Goal: Task Accomplishment & Management: Use online tool/utility

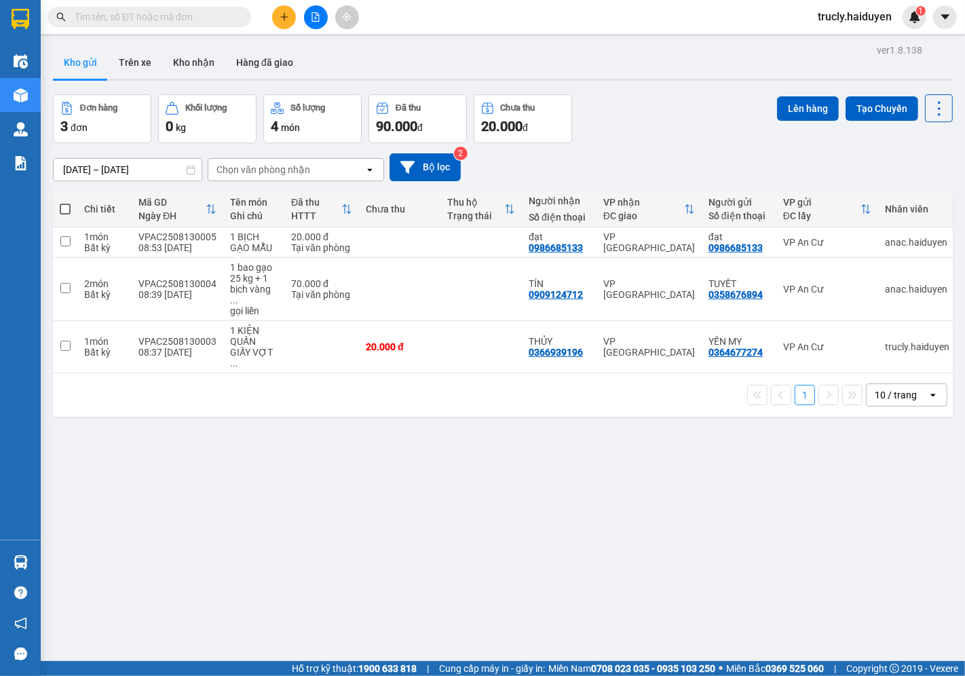
click at [646, 136] on div "Đơn hàng 3 đơn Khối lượng 0 kg Số lượng 4 món Đã thu 90.000 đ Chưa thu 20.000 đ…" at bounding box center [503, 118] width 900 height 49
click at [138, 65] on button "Trên xe" at bounding box center [135, 62] width 54 height 33
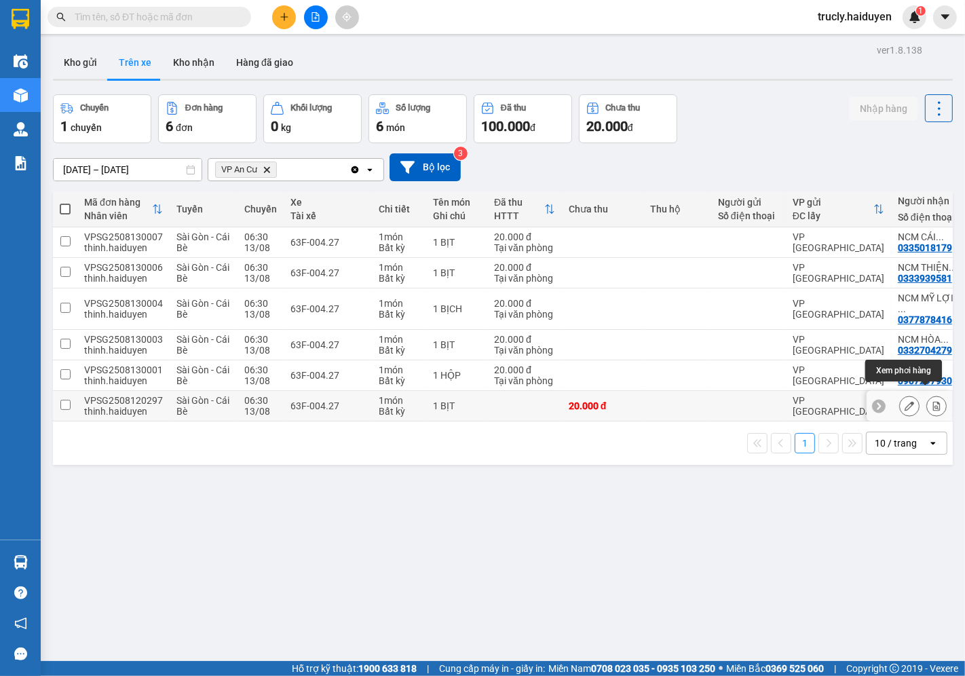
click at [932, 401] on icon at bounding box center [936, 405] width 9 height 9
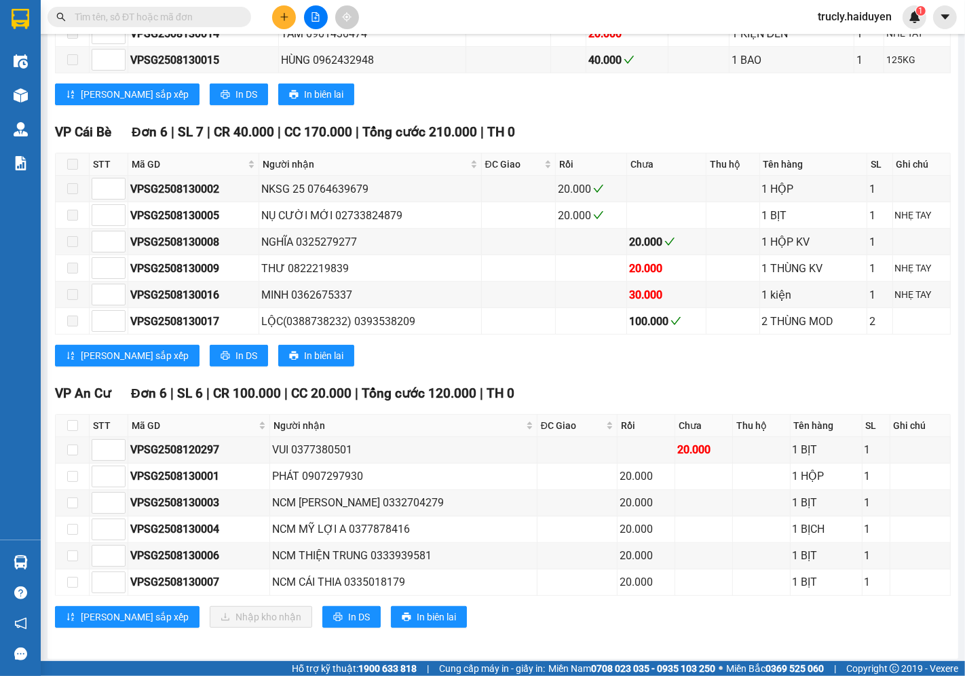
scroll to position [321, 0]
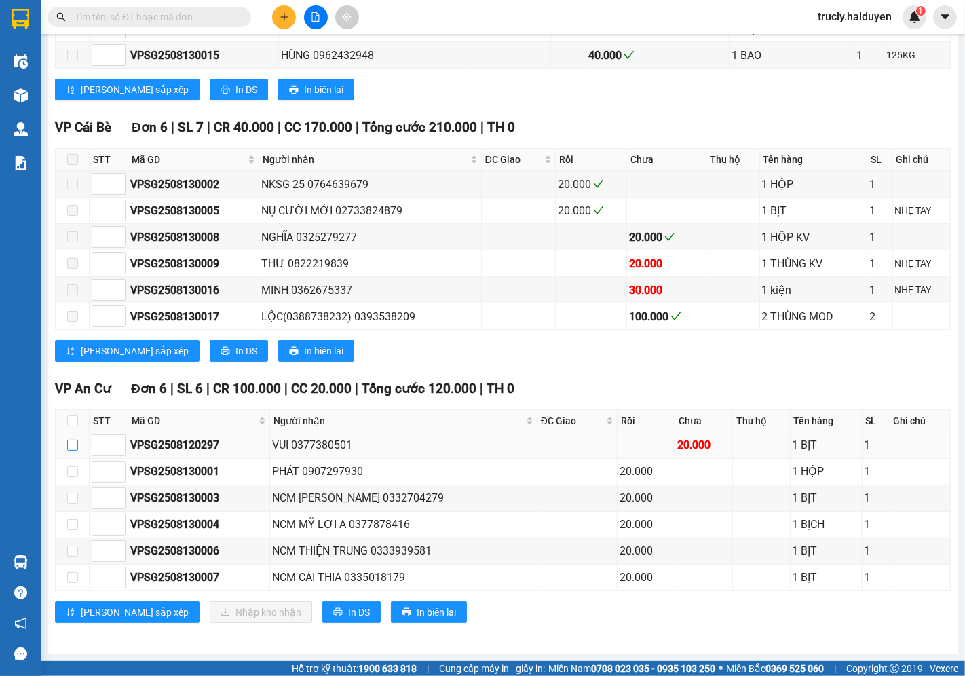
click at [67, 442] on input "checkbox" at bounding box center [72, 445] width 11 height 11
checkbox input "true"
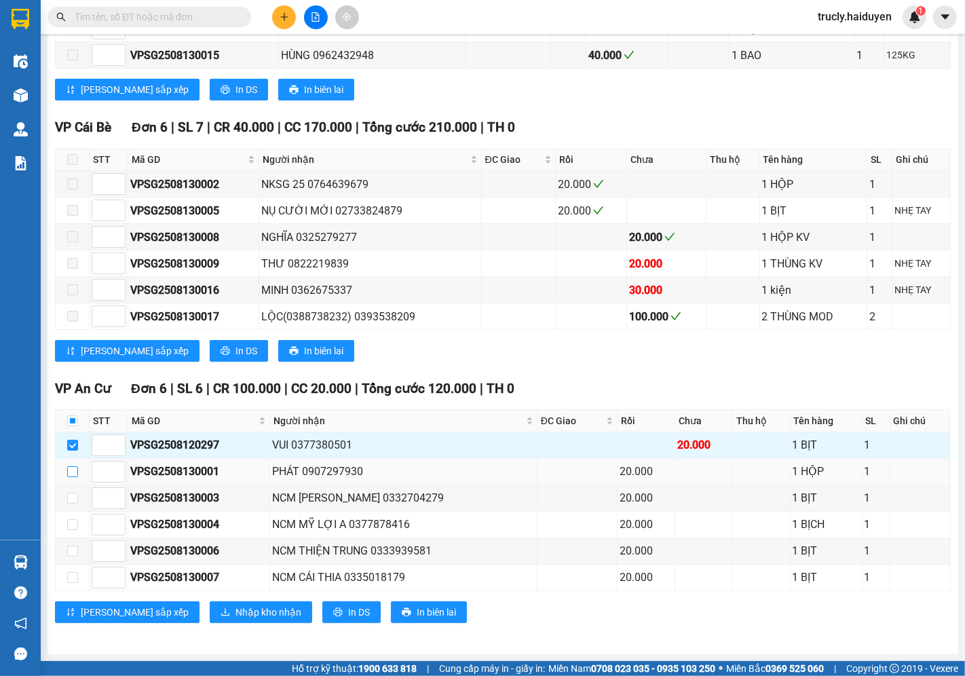
click at [70, 474] on input "checkbox" at bounding box center [72, 471] width 11 height 11
checkbox input "true"
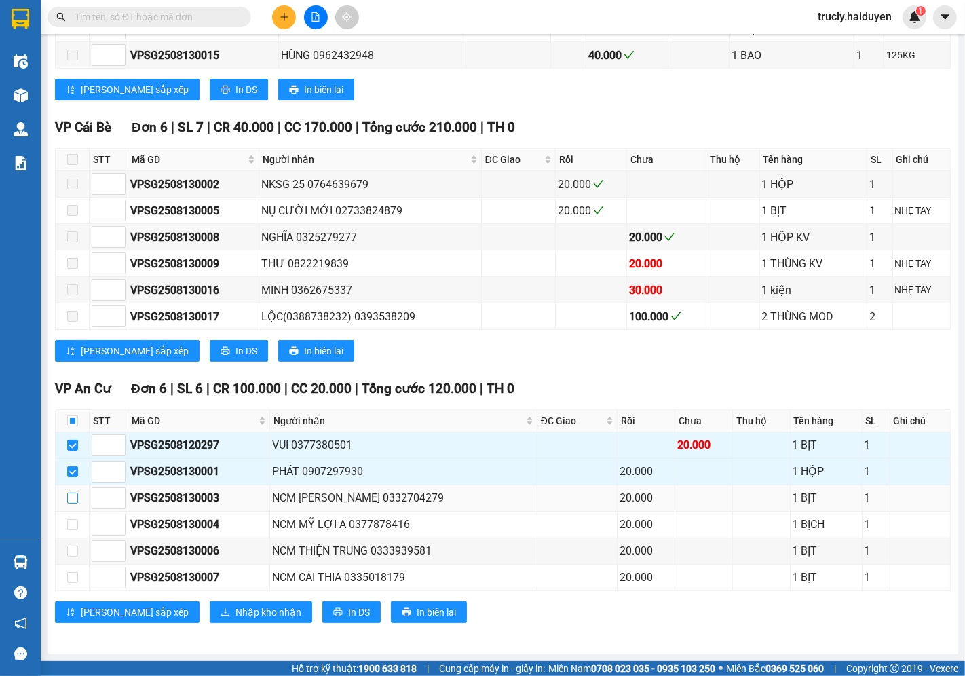
click at [73, 499] on input "checkbox" at bounding box center [72, 498] width 11 height 11
checkbox input "true"
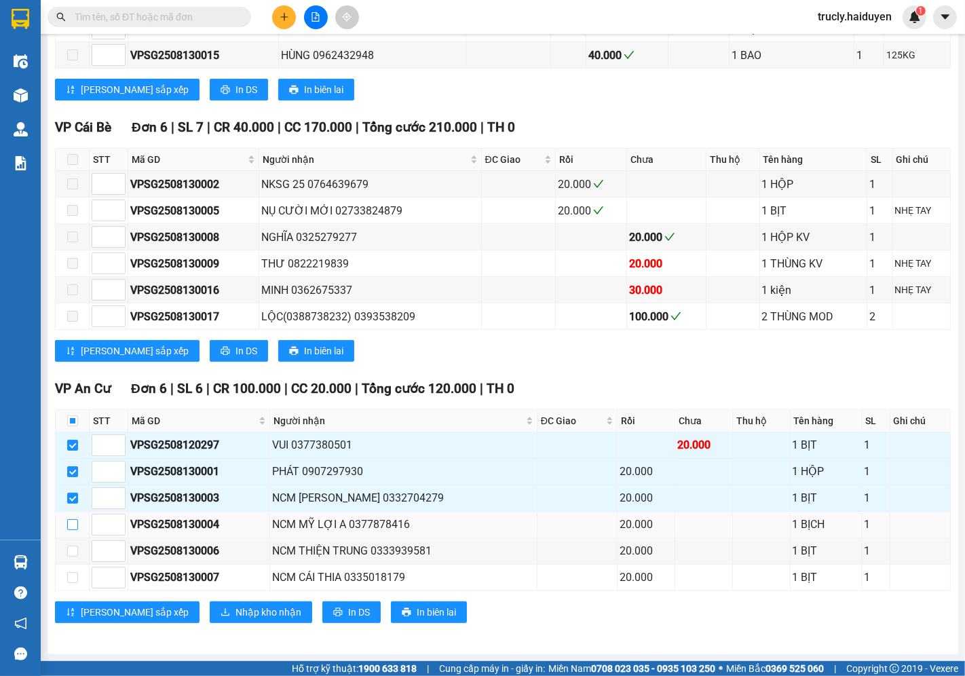
click at [73, 523] on input "checkbox" at bounding box center [72, 524] width 11 height 11
checkbox input "true"
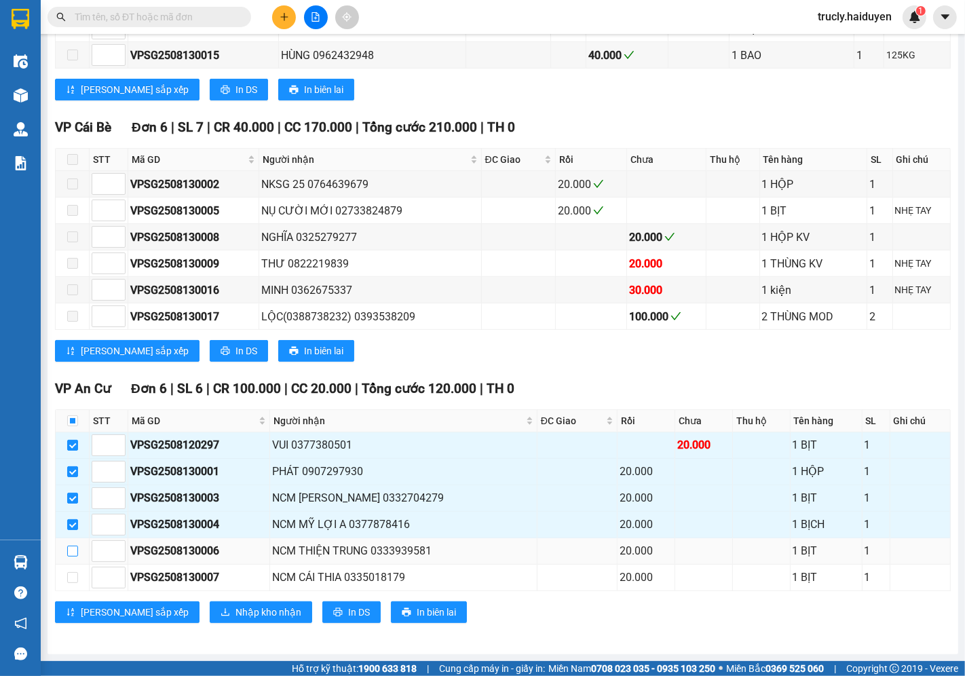
click at [71, 553] on input "checkbox" at bounding box center [72, 551] width 11 height 11
checkbox input "true"
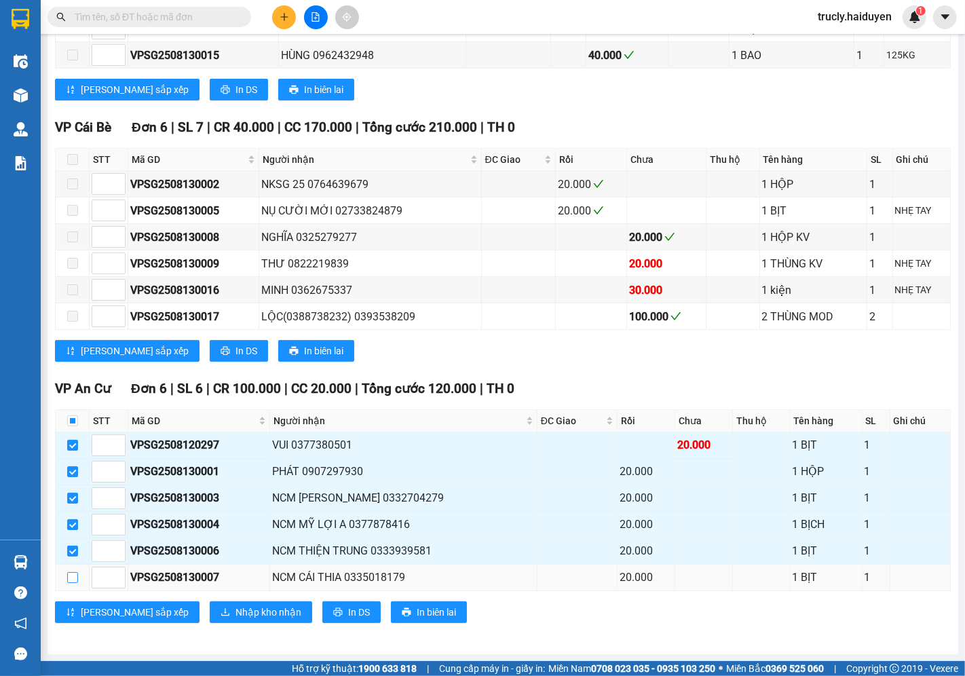
click at [73, 572] on input "checkbox" at bounding box center [72, 577] width 11 height 11
checkbox input "true"
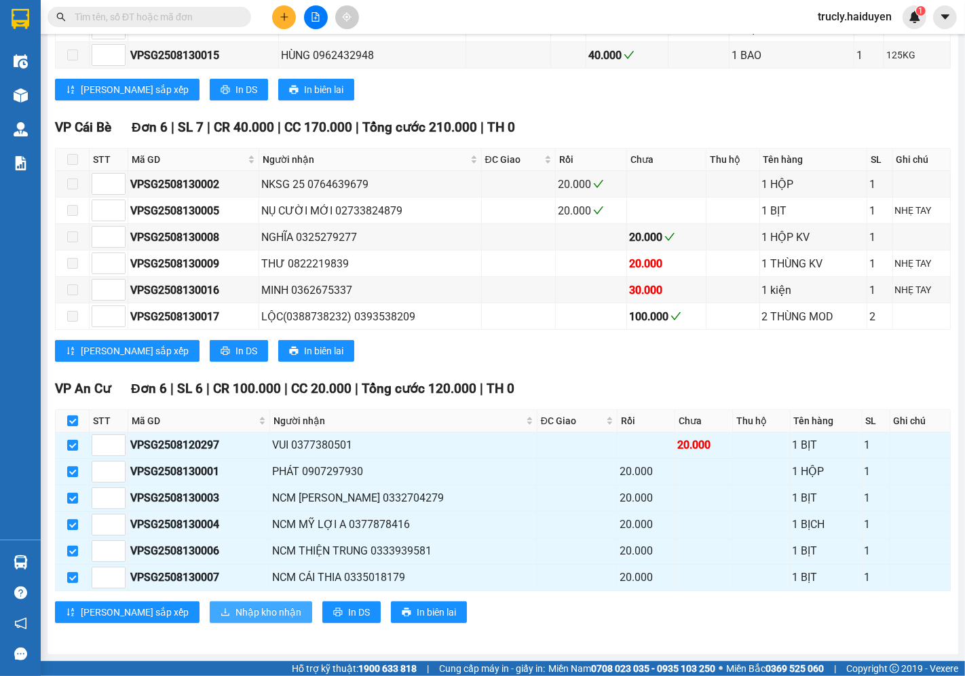
click at [235, 612] on span "Nhập kho nhận" at bounding box center [268, 612] width 66 height 15
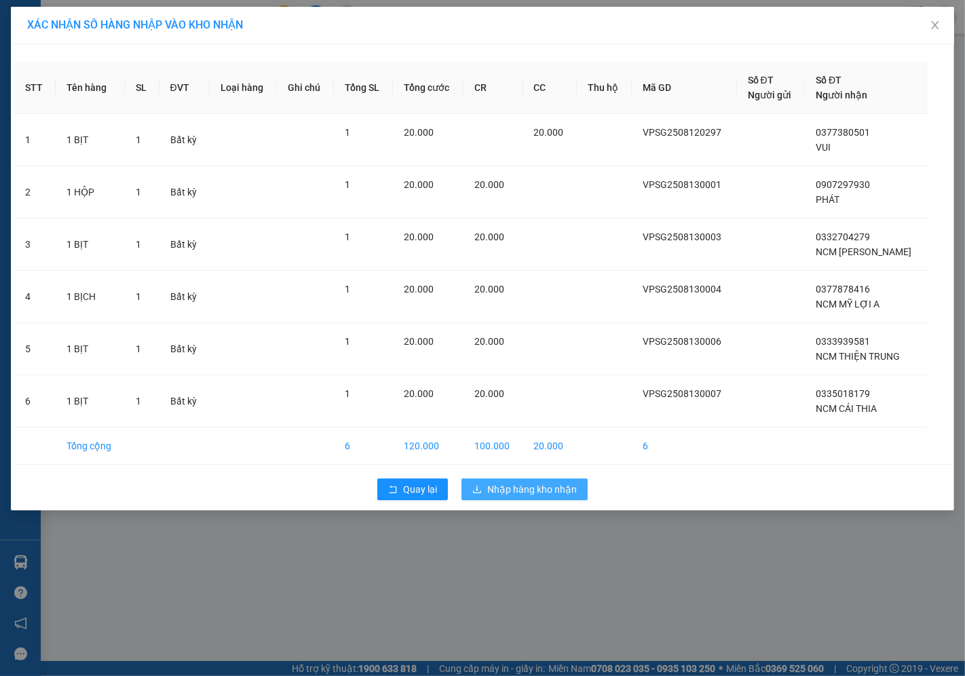
click at [537, 498] on button "Nhập hàng kho nhận" at bounding box center [524, 489] width 126 height 22
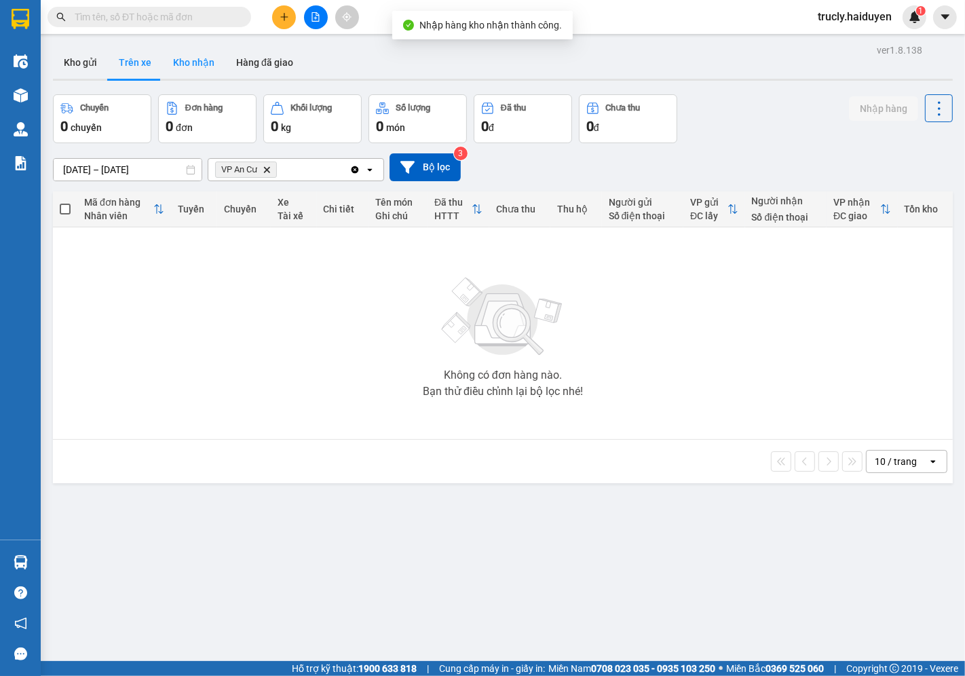
click at [201, 56] on button "Kho nhận" at bounding box center [193, 62] width 63 height 33
type input "[DATE] – [DATE]"
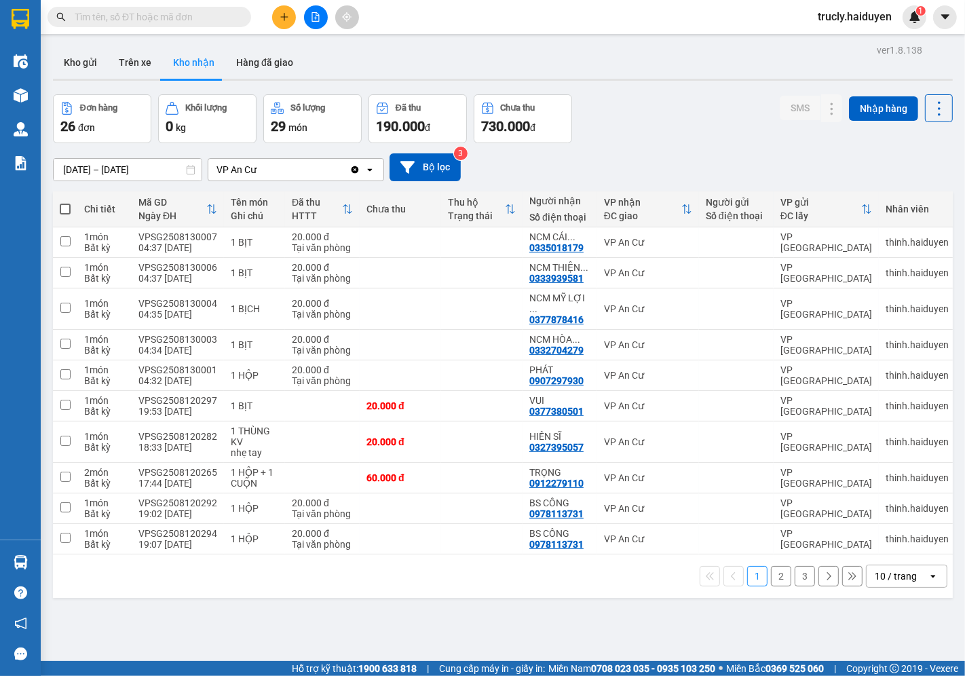
click at [643, 81] on div "Kho gửi Trên xe Kho nhận Hàng đã giao" at bounding box center [503, 64] width 900 height 36
click at [69, 56] on button "Kho gửi" at bounding box center [80, 62] width 55 height 33
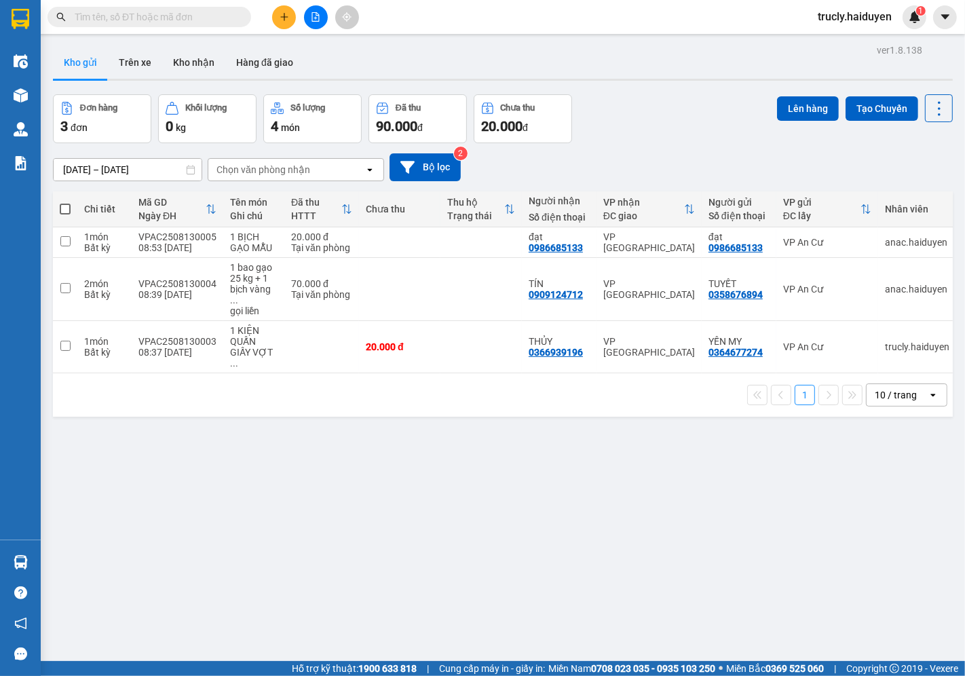
click at [606, 105] on div "Đơn hàng 3 đơn Khối lượng 0 kg Số lượng 4 món Đã thu 90.000 đ Chưa thu 20.000 đ…" at bounding box center [503, 118] width 900 height 49
click at [666, 89] on div "ver 1.8.138 Kho gửi Trên xe Kho nhận Hàng đã giao Đơn hàng 3 đơn Khối lượng 0 k…" at bounding box center [502, 379] width 911 height 676
click at [96, 64] on button "Kho gửi" at bounding box center [80, 62] width 55 height 33
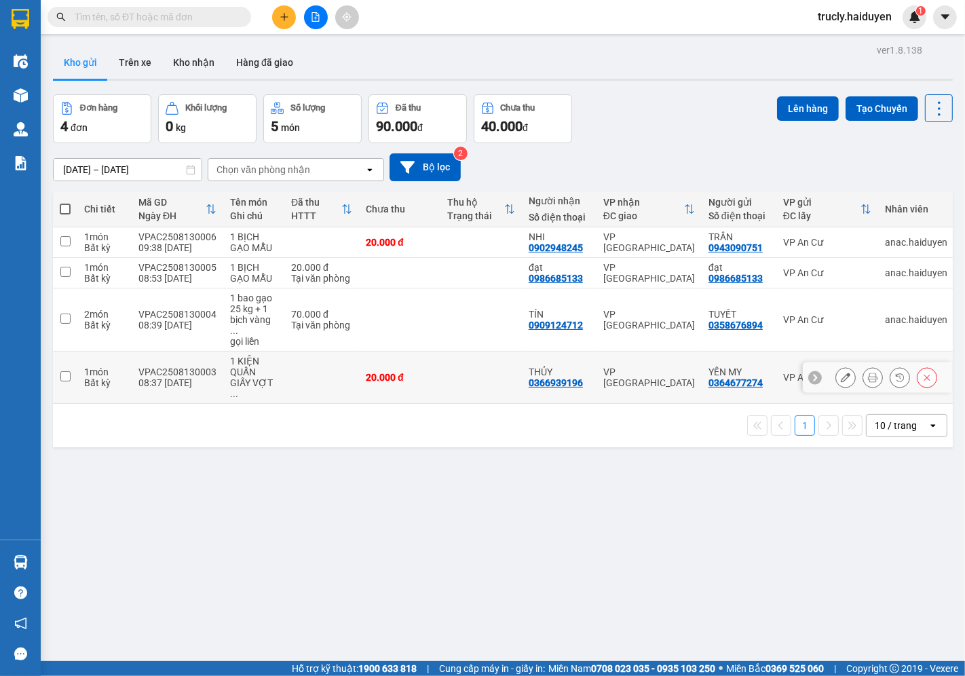
click at [218, 370] on td "VPAC2508130003 08:37 [DATE]" at bounding box center [178, 377] width 92 height 52
checkbox input "true"
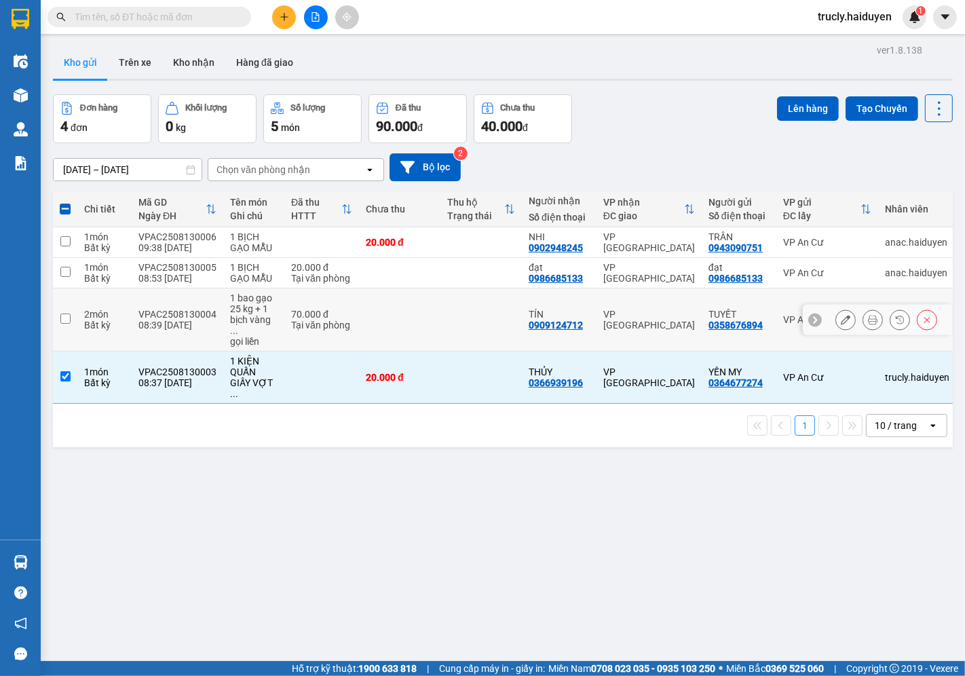
click at [230, 311] on div "1 bao gạo 25 kg + 1 bịch vàng ..." at bounding box center [253, 313] width 47 height 43
checkbox input "true"
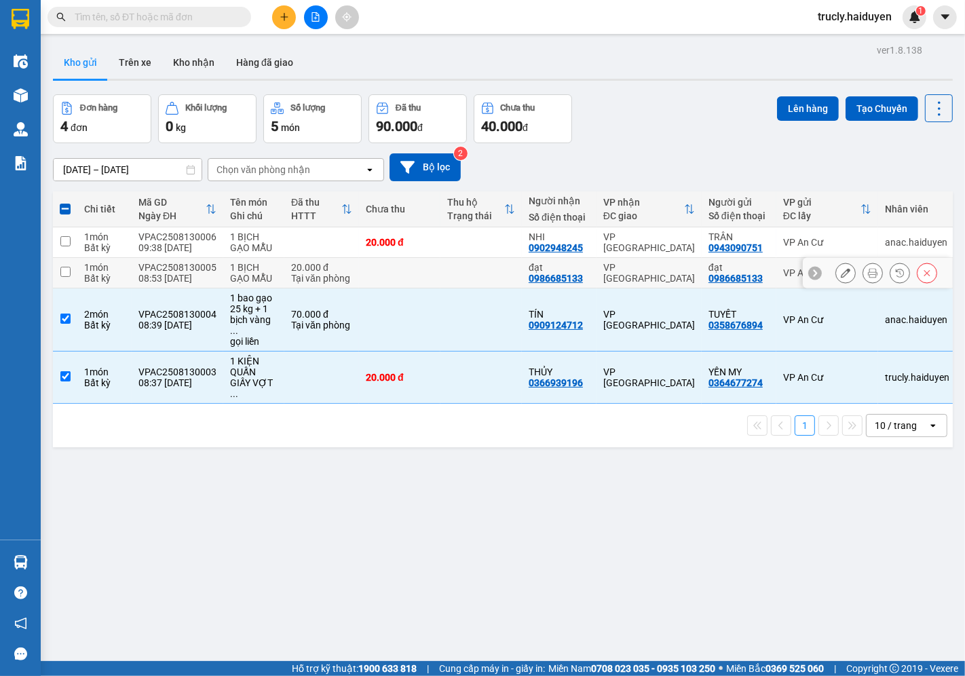
click at [230, 266] on div "1 BỊCH GẠO MẪU" at bounding box center [253, 273] width 47 height 22
checkbox input "true"
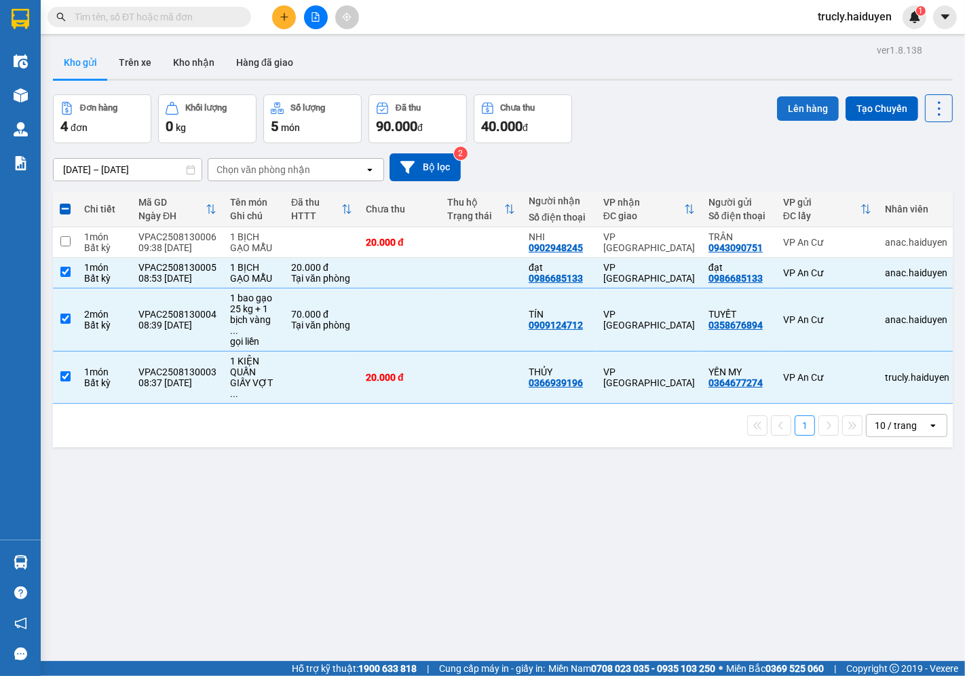
click at [777, 107] on button "Lên hàng" at bounding box center [808, 108] width 62 height 24
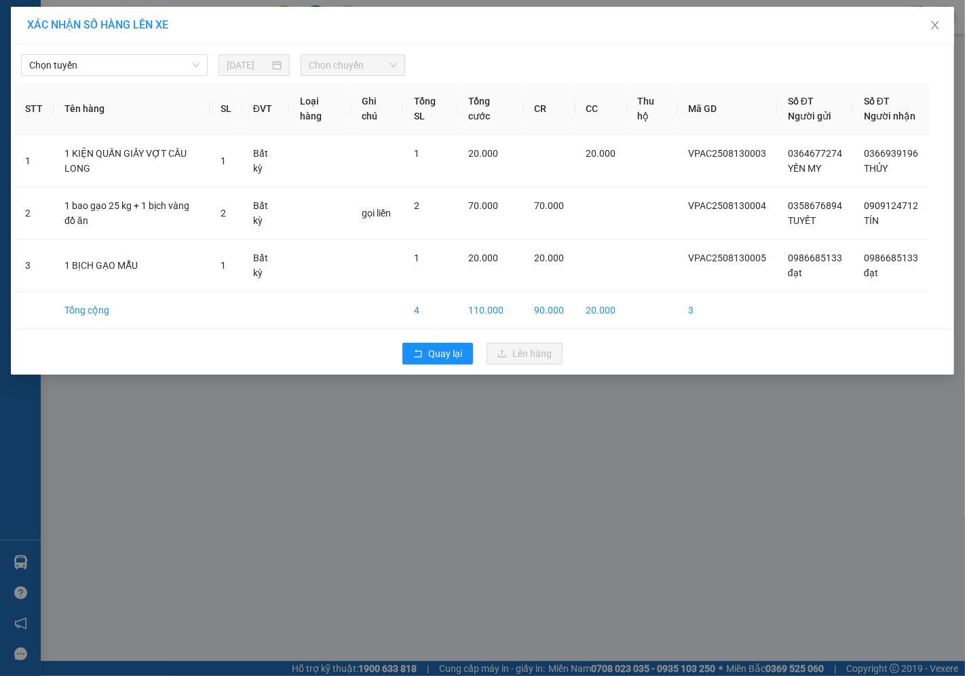
click at [105, 52] on div "Chọn tuyến [DATE] Chọn chuyến" at bounding box center [482, 61] width 936 height 28
click at [104, 61] on span "Chọn tuyến" at bounding box center [114, 65] width 170 height 20
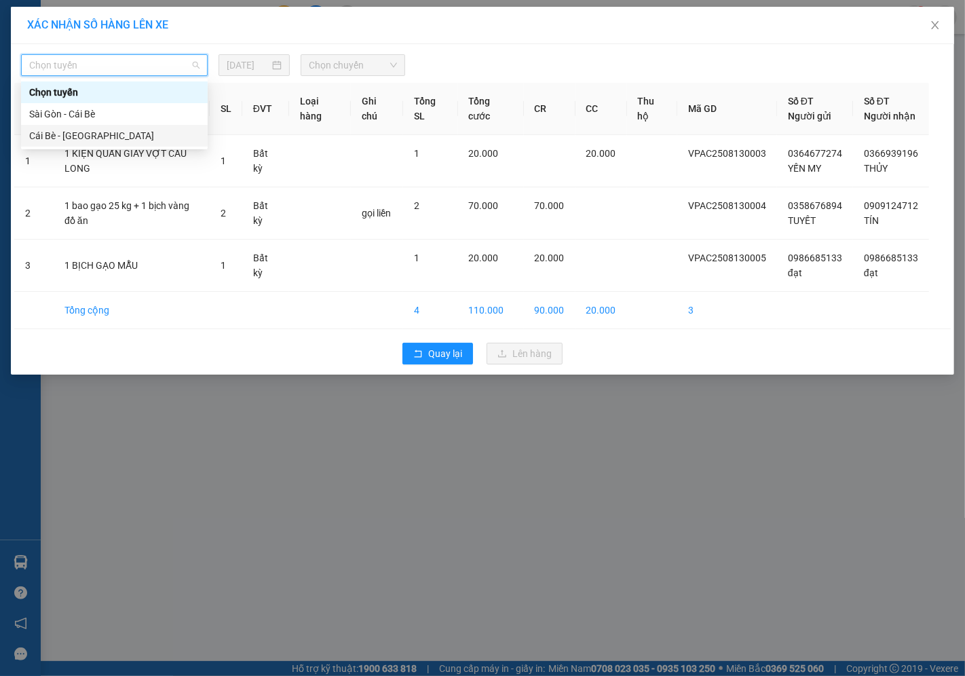
click at [73, 134] on div "Cái Bè - [GEOGRAPHIC_DATA]" at bounding box center [114, 135] width 170 height 15
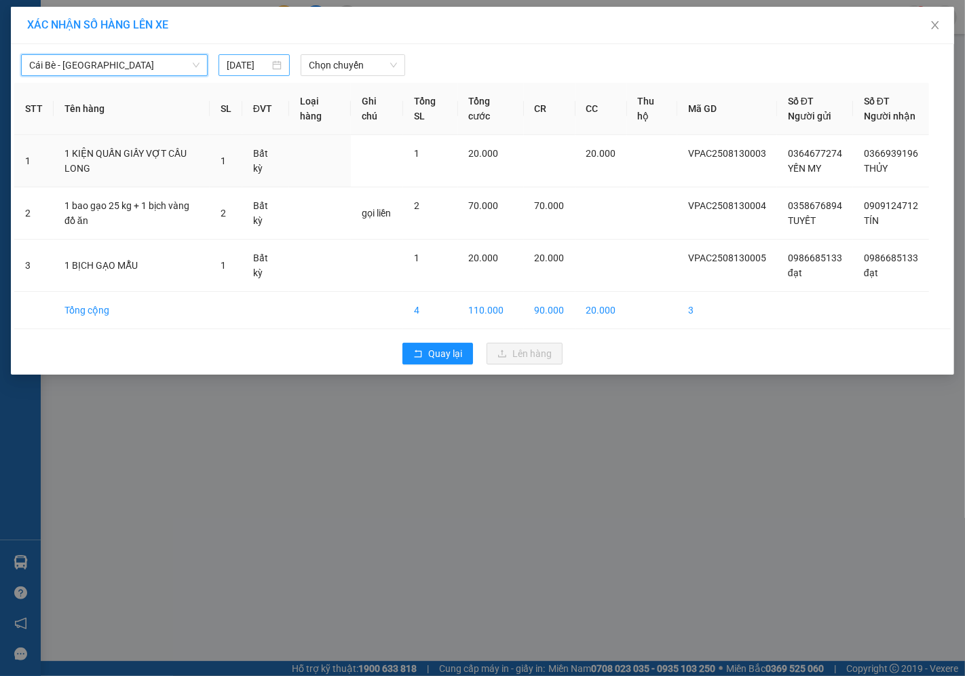
click at [248, 63] on input "[DATE]" at bounding box center [248, 65] width 43 height 15
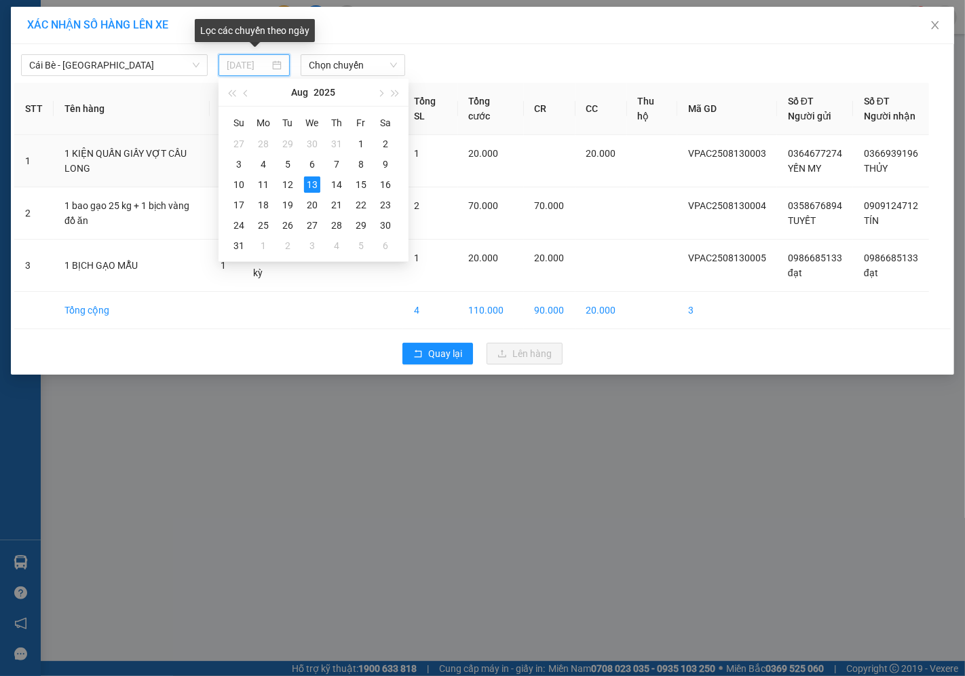
type input "[DATE]"
click at [309, 180] on div "13" at bounding box center [312, 184] width 16 height 16
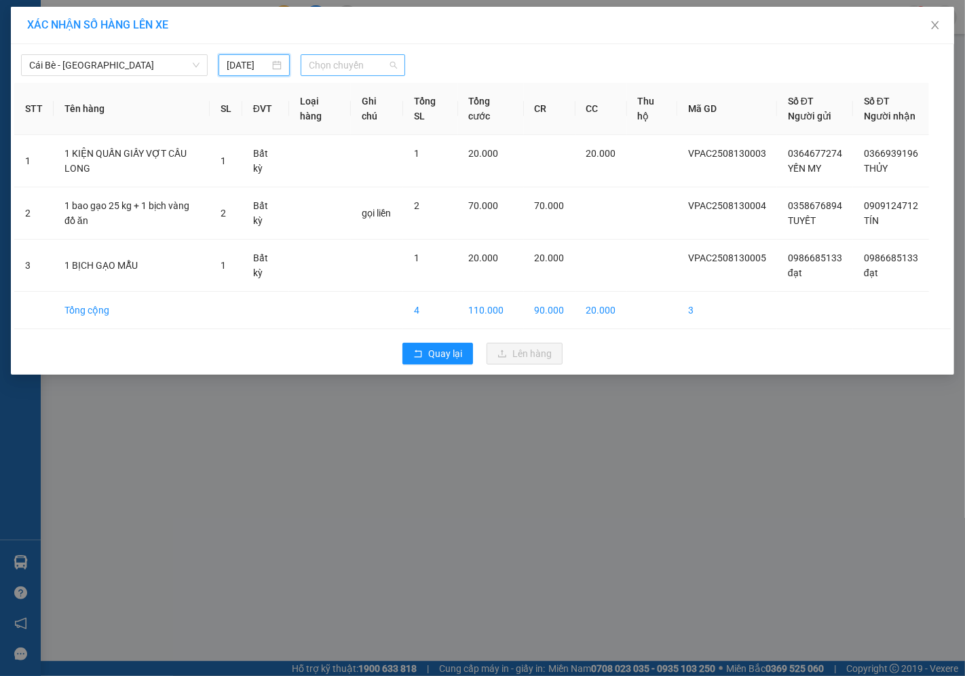
click at [340, 70] on span "Chọn chuyến" at bounding box center [353, 65] width 88 height 20
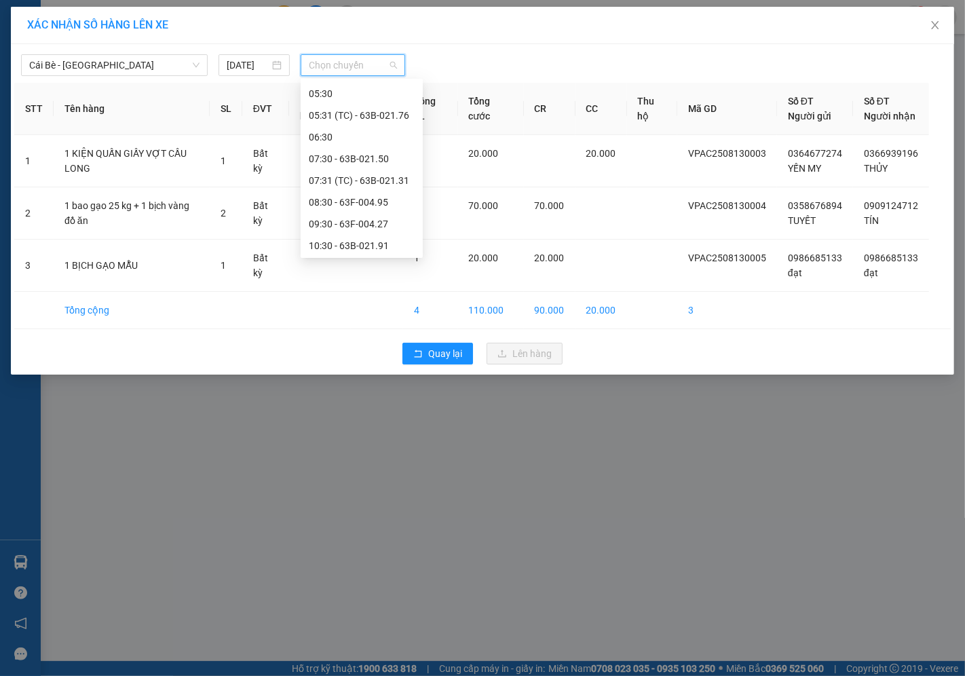
scroll to position [282, 0]
click at [378, 89] on div "09:30 - 63F-004.27" at bounding box center [362, 92] width 106 height 15
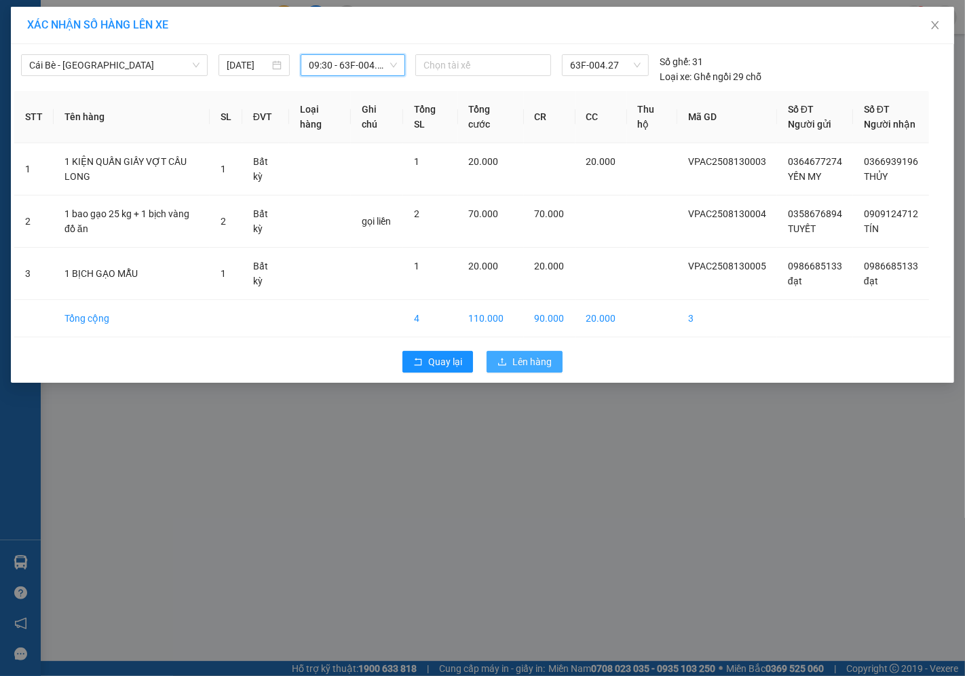
click at [533, 356] on span "Lên hàng" at bounding box center [531, 361] width 39 height 15
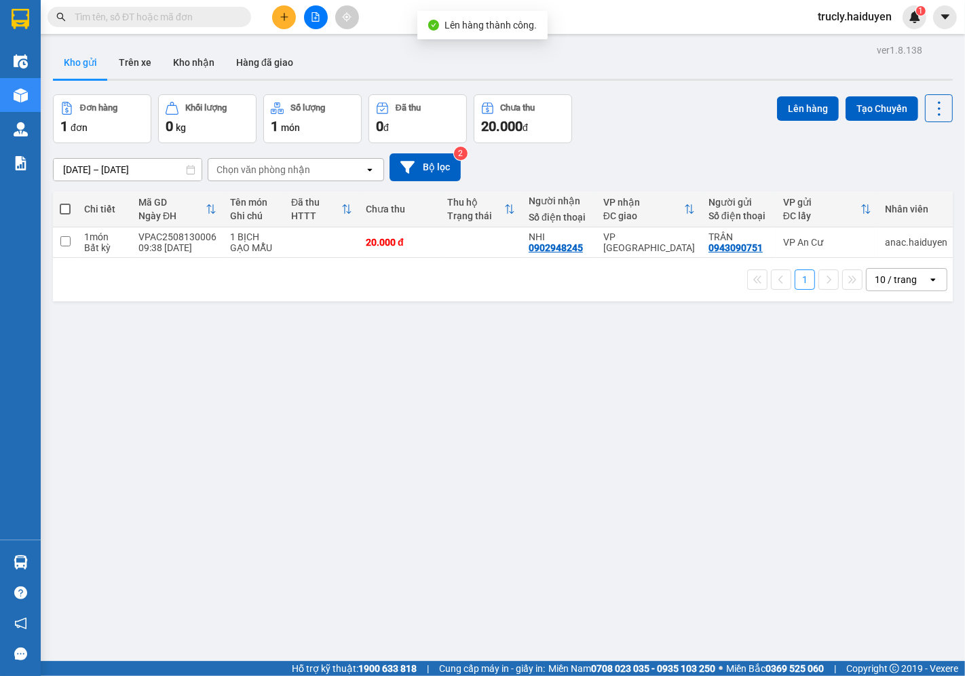
click at [655, 77] on div "Kho gửi Trên xe Kho nhận Hàng đã giao" at bounding box center [503, 64] width 900 height 36
click at [96, 60] on button "Kho gửi" at bounding box center [80, 62] width 55 height 33
